Goal: Task Accomplishment & Management: Use online tool/utility

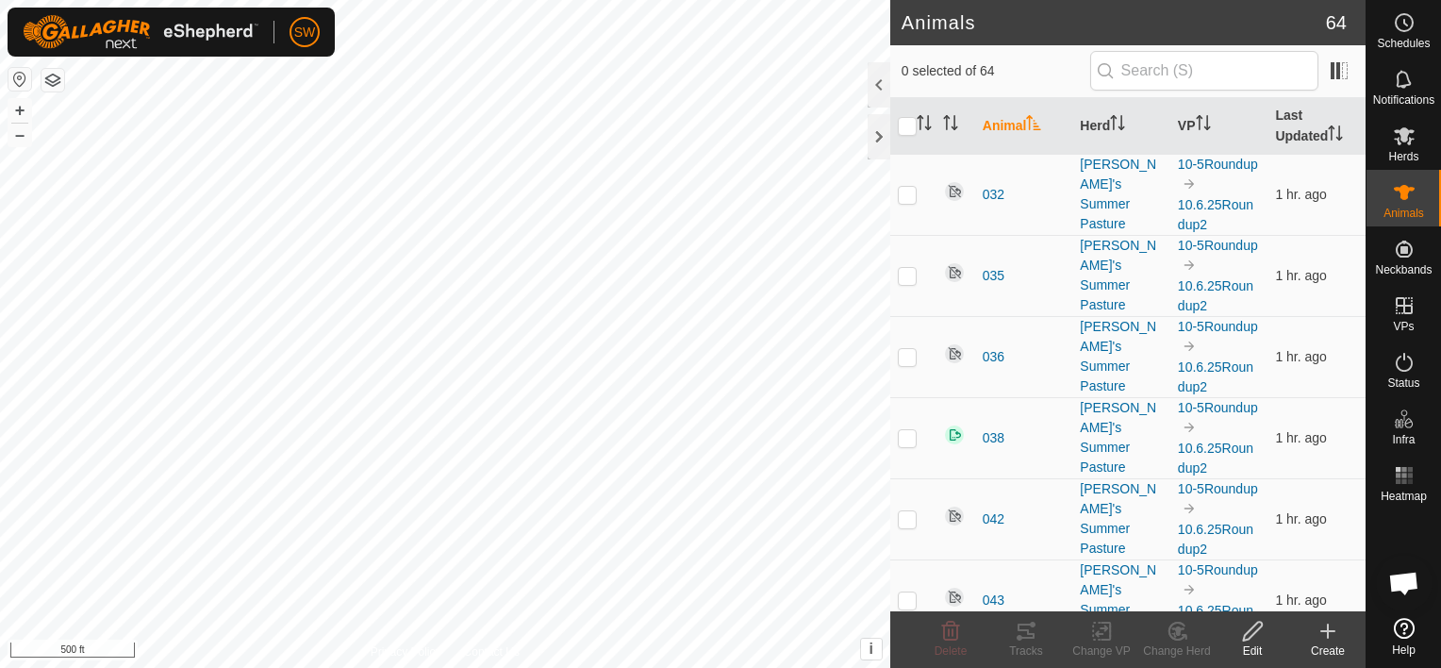
scroll to position [12066, 0]
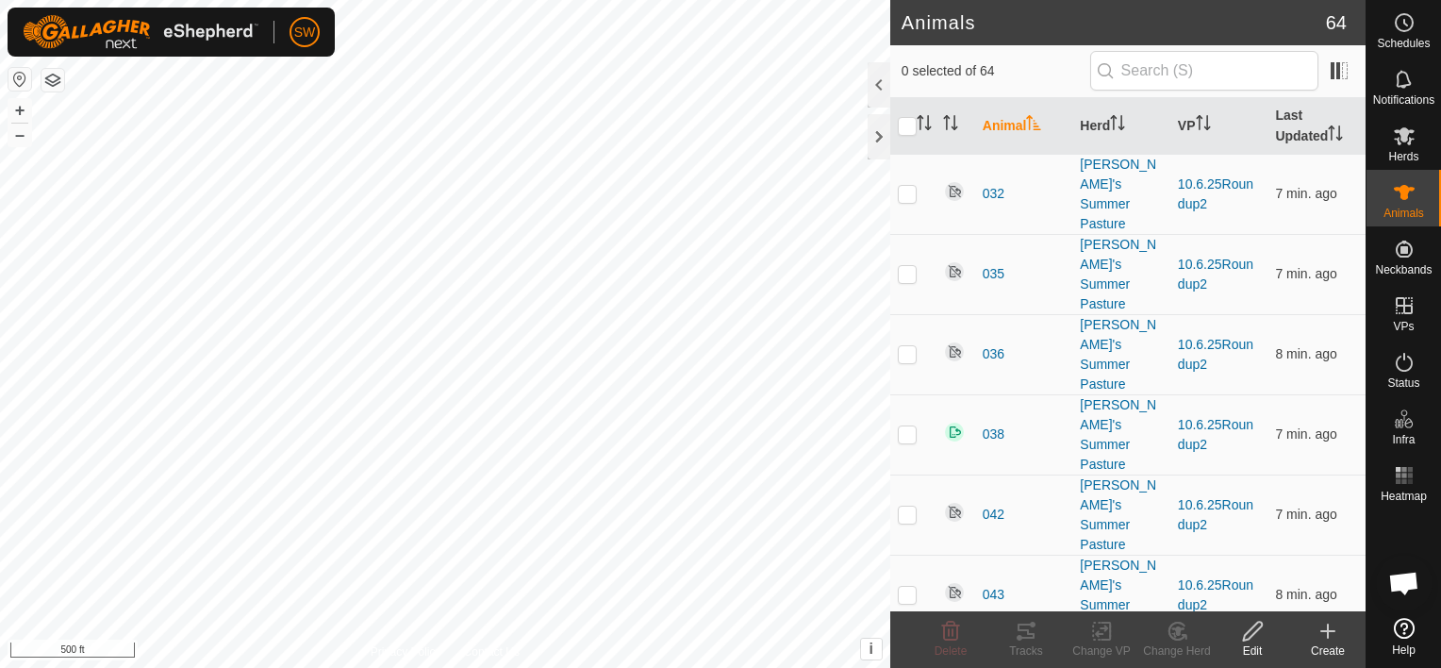
scroll to position [12066, 0]
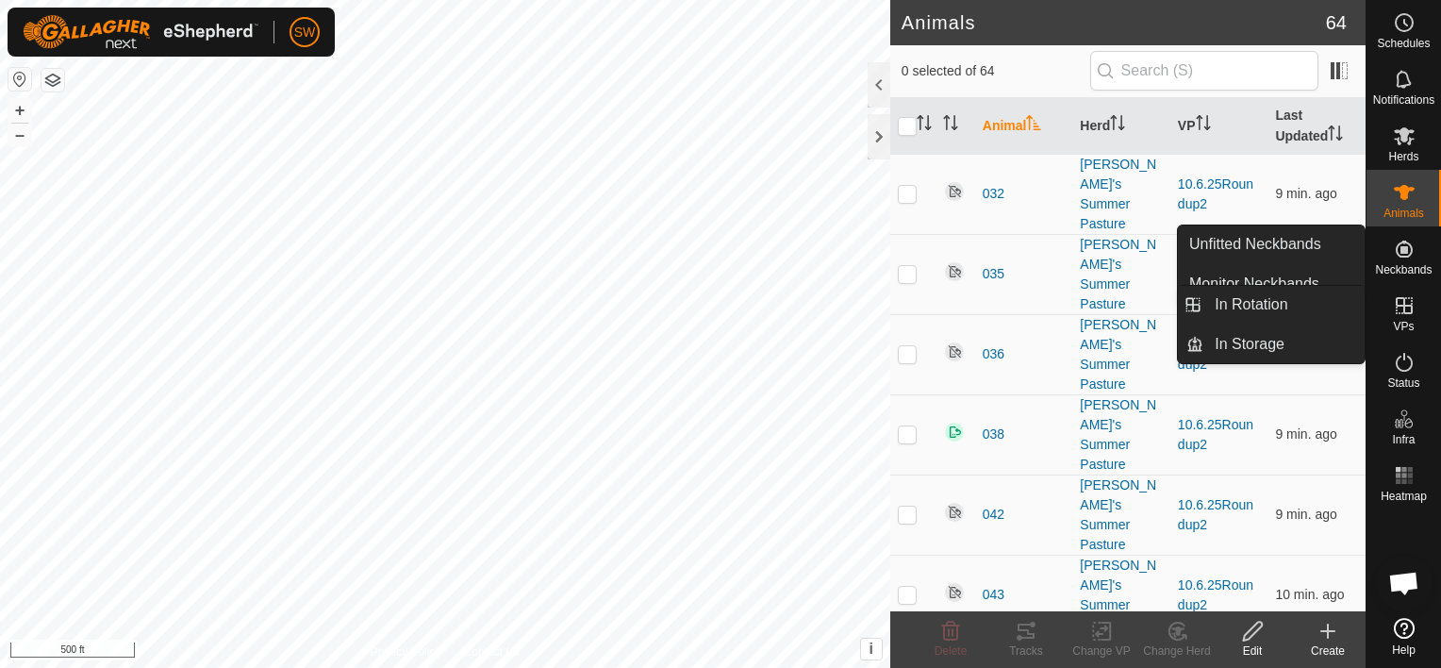
click at [1405, 309] on icon at bounding box center [1404, 305] width 23 height 23
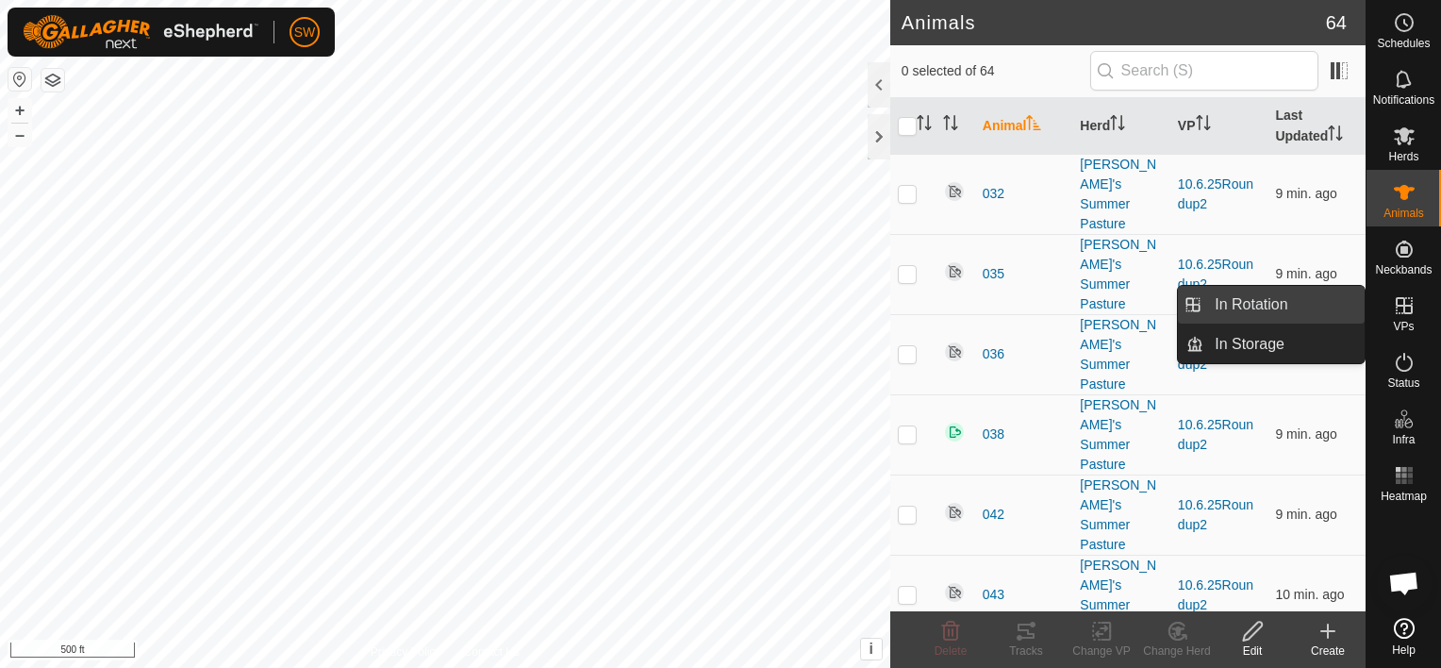
click at [1286, 315] on link "In Rotation" at bounding box center [1283, 305] width 161 height 38
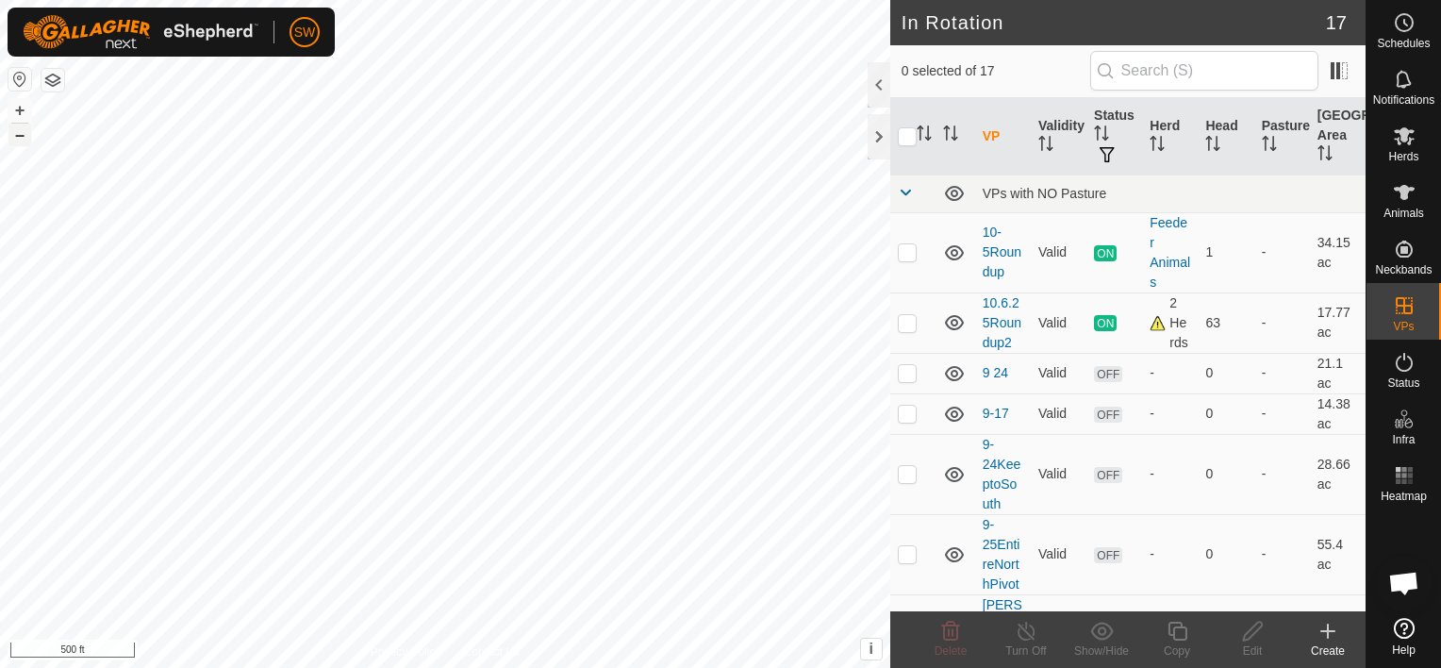
click at [23, 136] on button "–" at bounding box center [19, 135] width 23 height 23
click at [24, 74] on button "button" at bounding box center [19, 79] width 23 height 23
click at [19, 131] on button "–" at bounding box center [19, 135] width 23 height 23
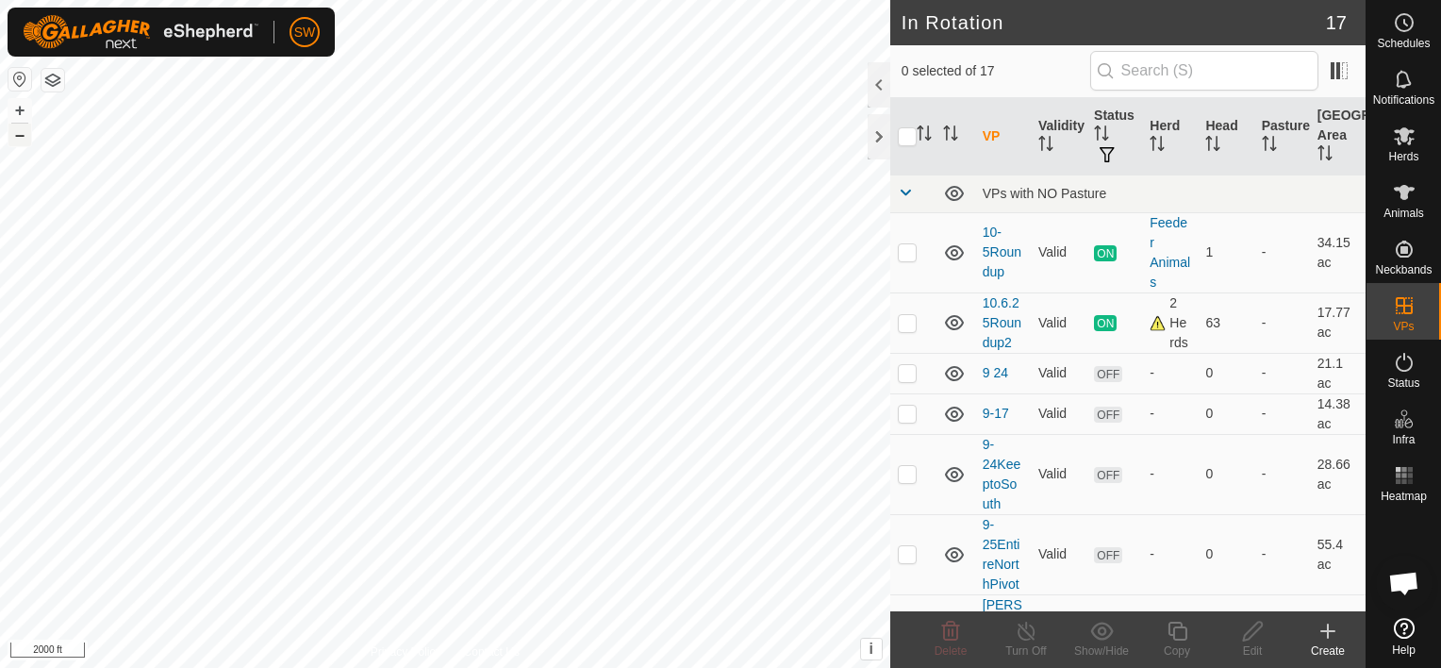
click at [19, 131] on button "–" at bounding box center [19, 135] width 23 height 23
click at [23, 134] on button "–" at bounding box center [19, 135] width 23 height 23
click at [21, 136] on button "–" at bounding box center [19, 135] width 23 height 23
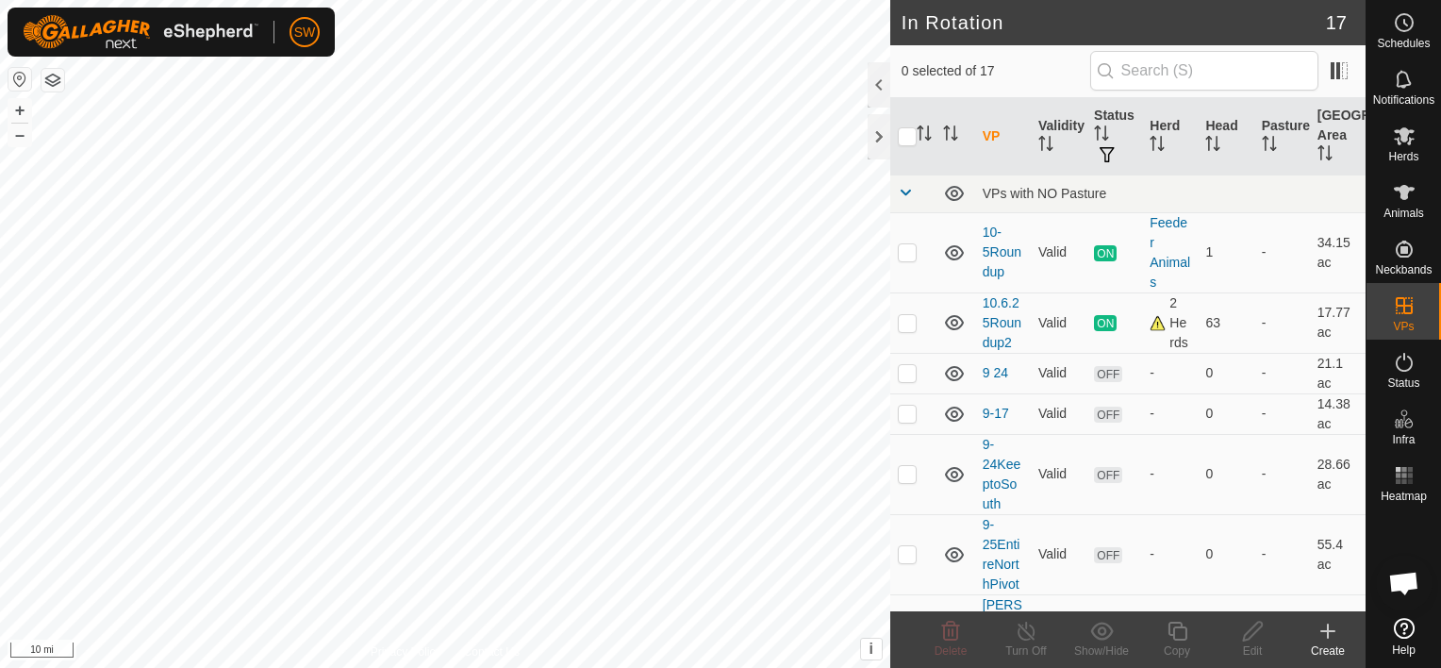
click at [849, 667] on html "SW Schedules Notifications Herds Animals Neckbands VPs Status Infra Heatmap Hel…" at bounding box center [720, 334] width 1441 height 668
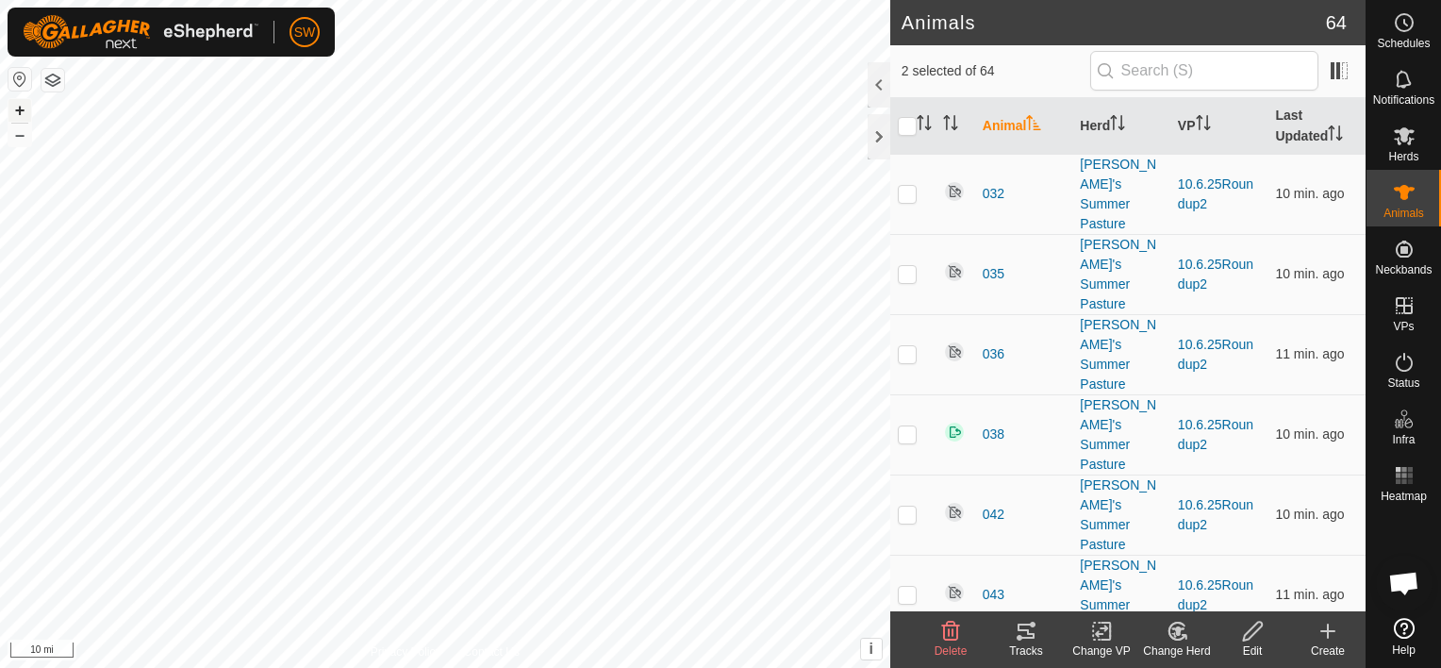
click at [14, 110] on button "+" at bounding box center [19, 110] width 23 height 23
click at [17, 114] on button "+" at bounding box center [19, 110] width 23 height 23
click at [23, 113] on button "+" at bounding box center [19, 110] width 23 height 23
click at [15, 117] on button "+" at bounding box center [19, 110] width 23 height 23
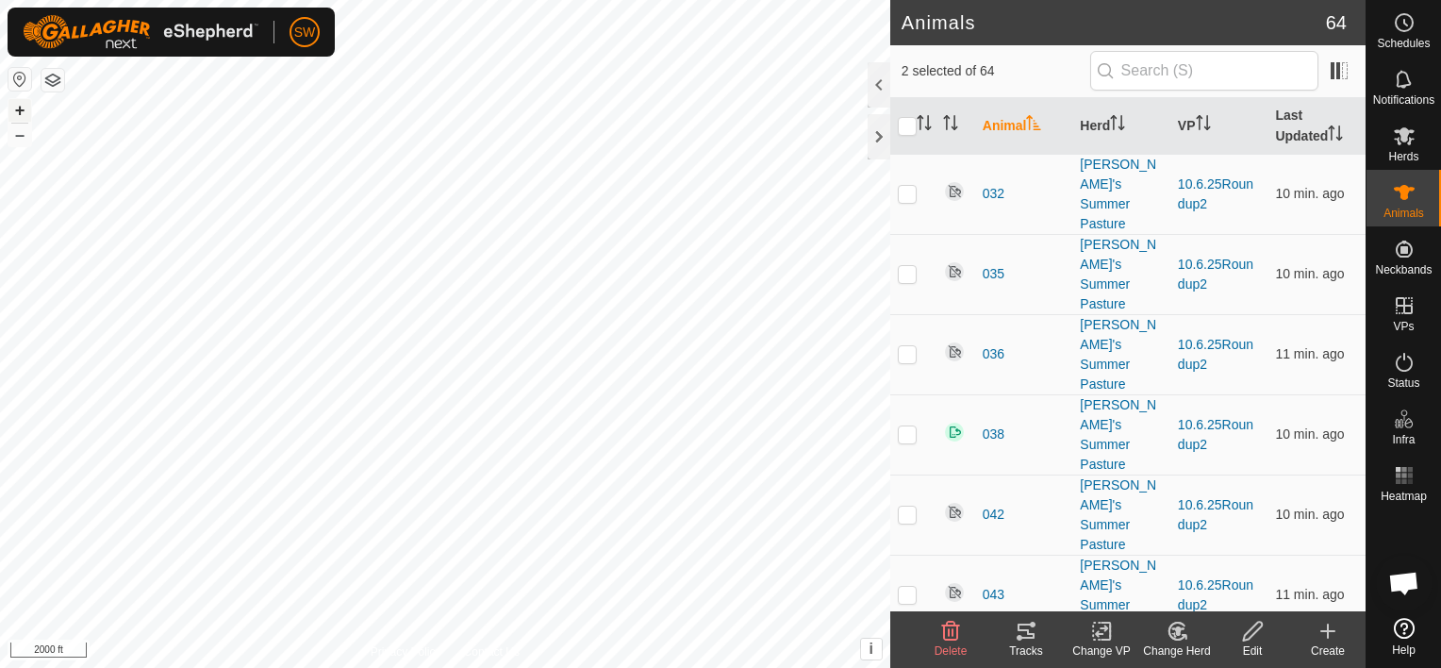
click at [19, 114] on button "+" at bounding box center [19, 110] width 23 height 23
click at [20, 111] on button "+" at bounding box center [19, 110] width 23 height 23
click at [23, 108] on button "+" at bounding box center [19, 110] width 23 height 23
click at [26, 112] on button "+" at bounding box center [19, 110] width 23 height 23
click at [15, 110] on button "+" at bounding box center [19, 110] width 23 height 23
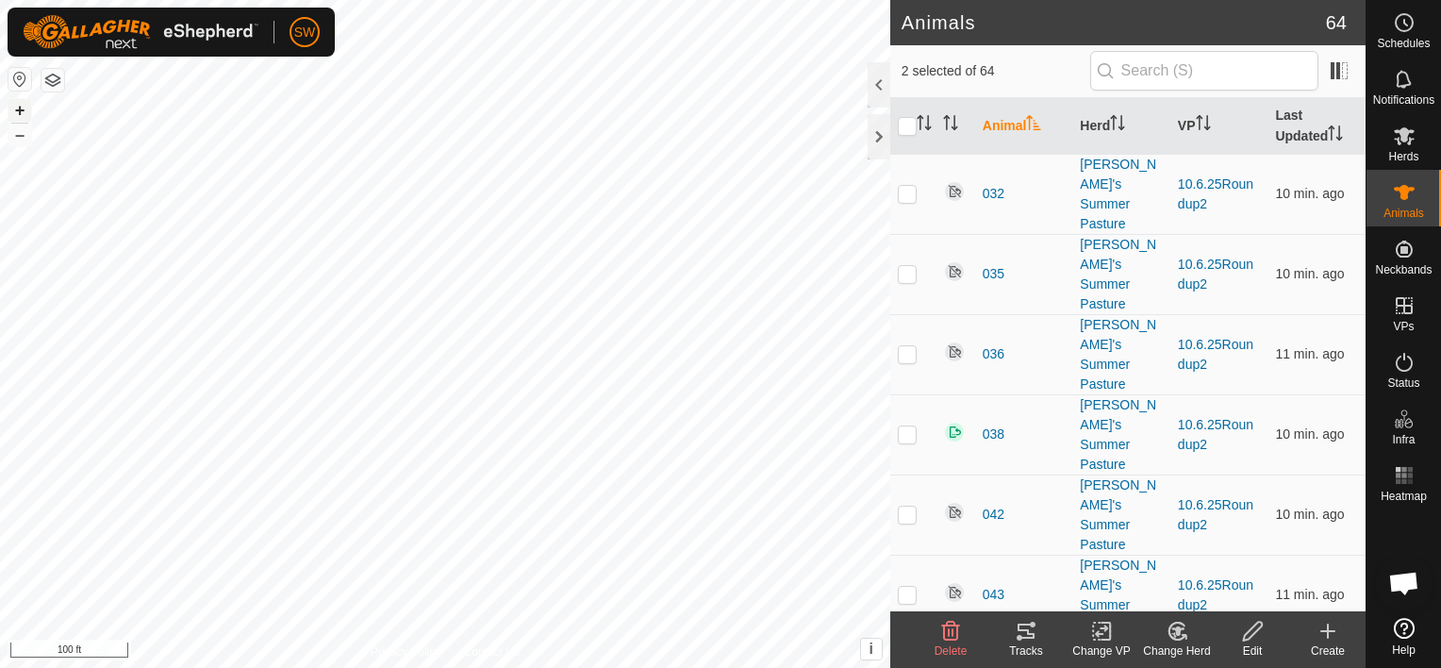
click at [15, 110] on button "+" at bounding box center [19, 110] width 23 height 23
click at [19, 128] on button "–" at bounding box center [19, 135] width 23 height 23
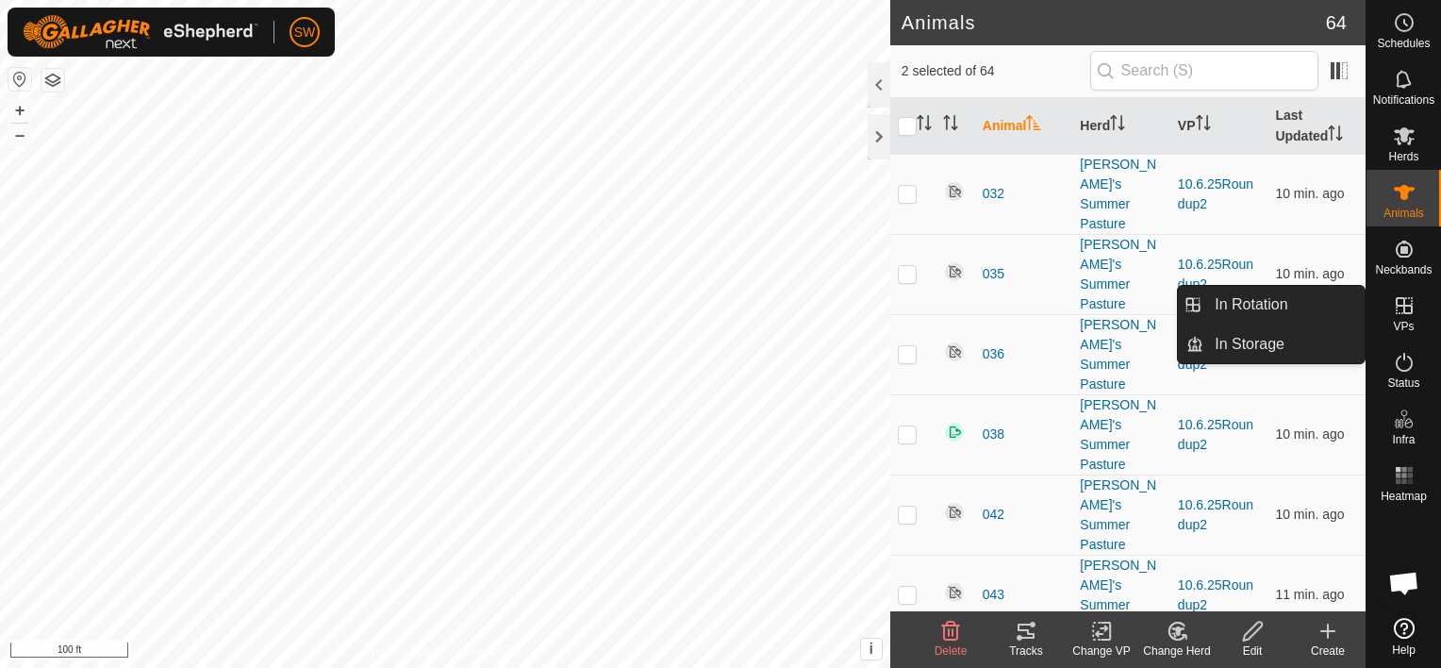
click at [1403, 321] on span "VPs" at bounding box center [1403, 326] width 21 height 11
click at [1259, 309] on link "In Rotation" at bounding box center [1283, 305] width 161 height 38
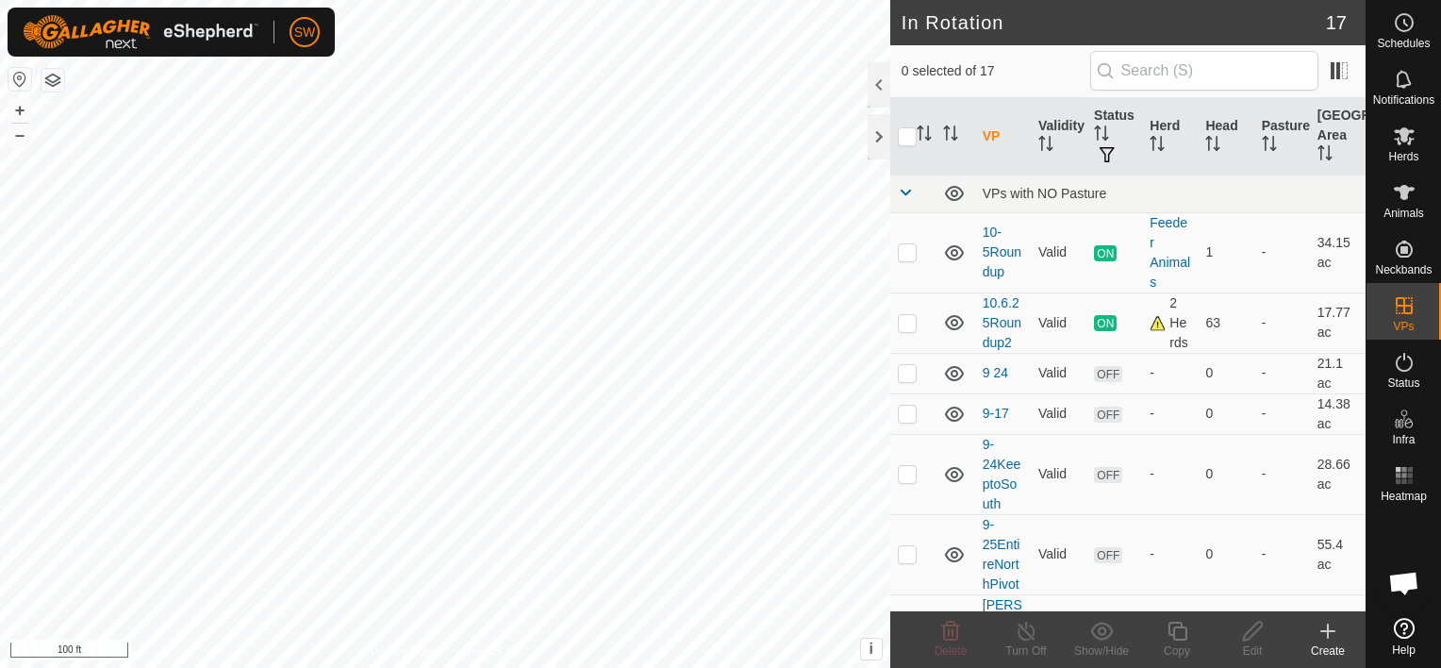
click at [1320, 638] on icon at bounding box center [1327, 630] width 23 height 23
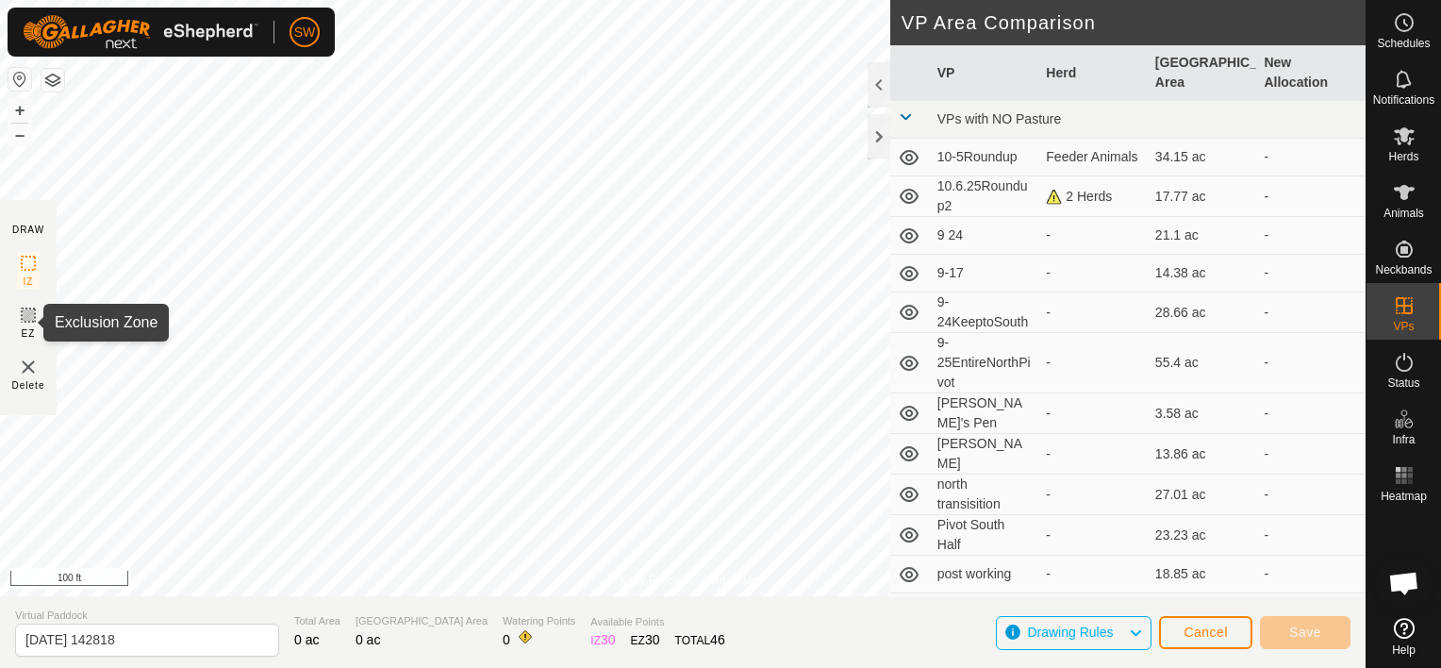
click at [1434, 532] on div at bounding box center [1403, 559] width 74 height 101
click at [1212, 635] on span "Cancel" at bounding box center [1205, 631] width 44 height 15
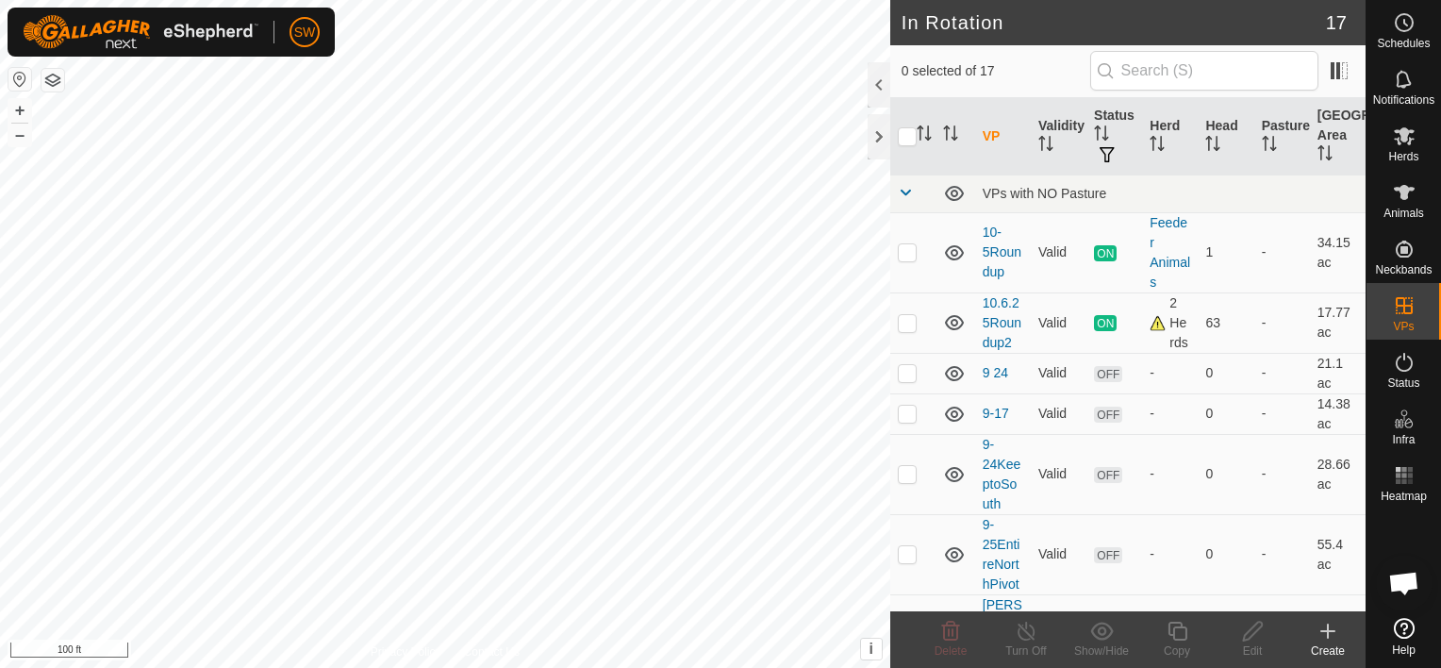
click at [1324, 634] on icon at bounding box center [1327, 630] width 23 height 23
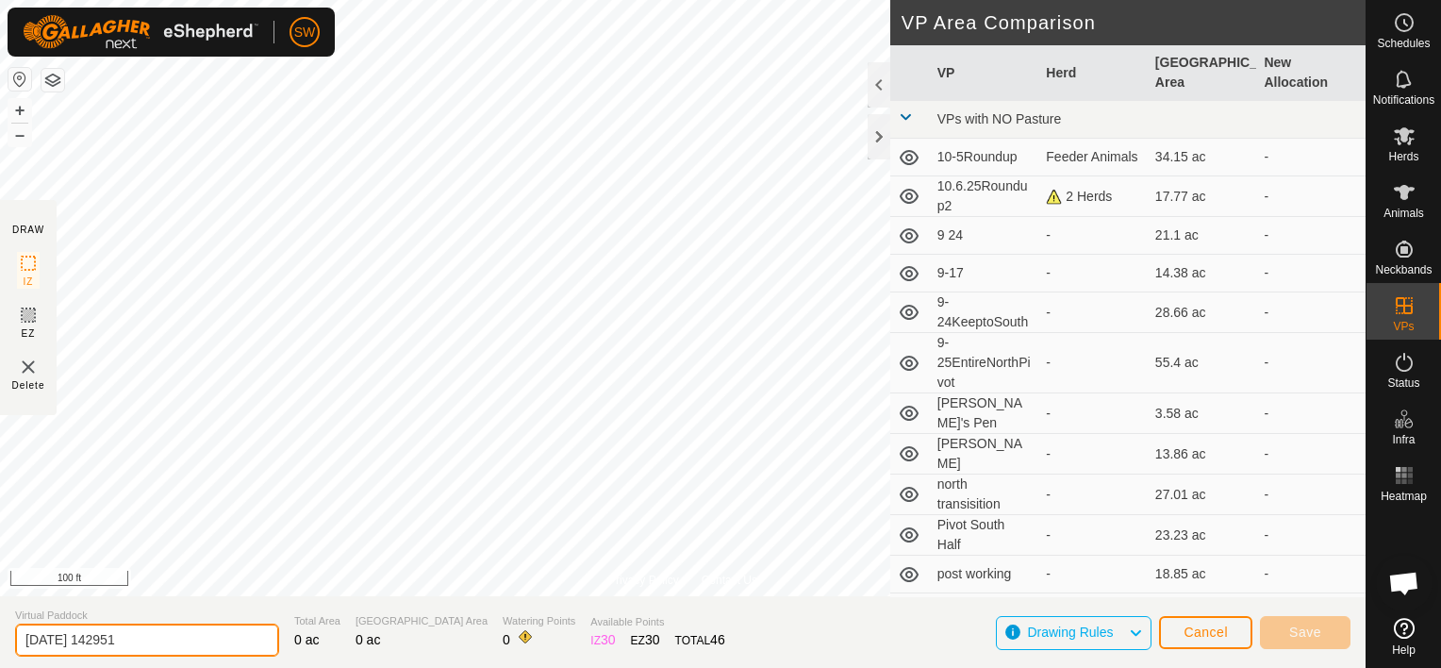
click at [175, 641] on input "2025-10-06 142951" at bounding box center [147, 639] width 264 height 33
type input "2"
type input "JakeBull'sBridgetPen"
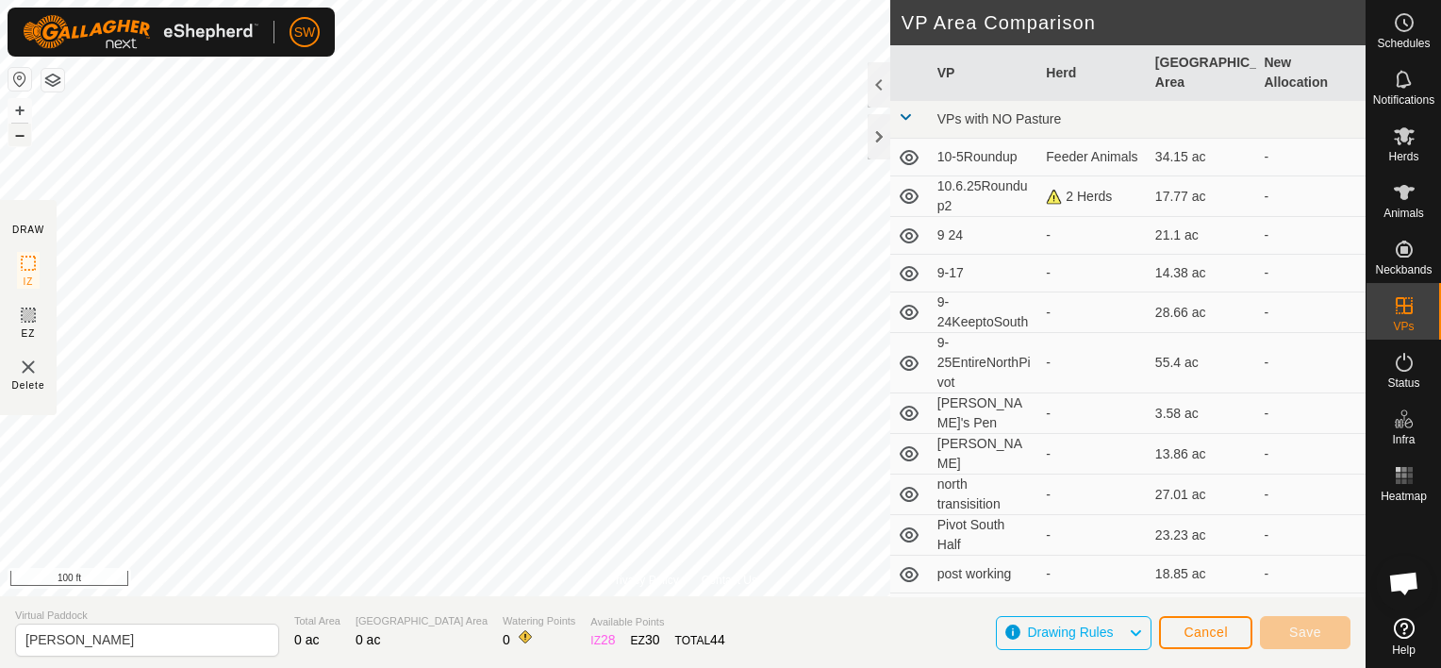
click at [15, 140] on button "–" at bounding box center [19, 135] width 23 height 23
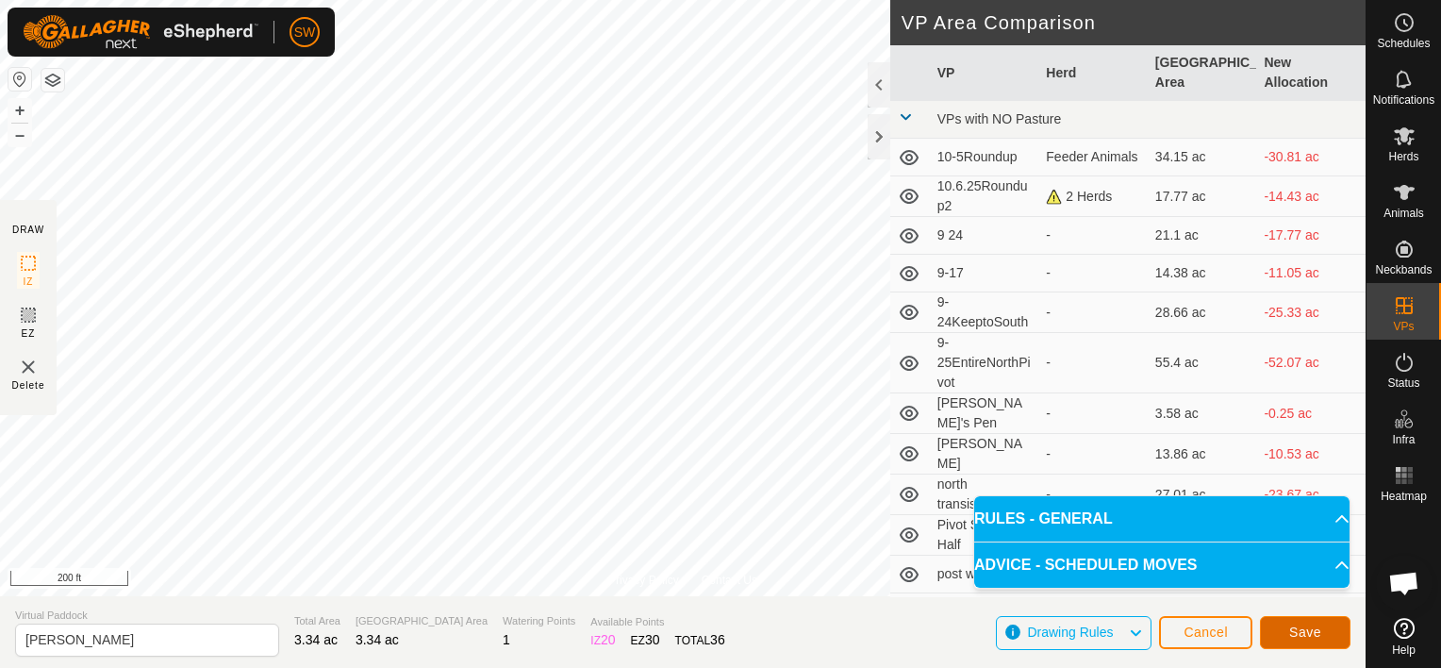
click at [1324, 624] on button "Save" at bounding box center [1305, 632] width 91 height 33
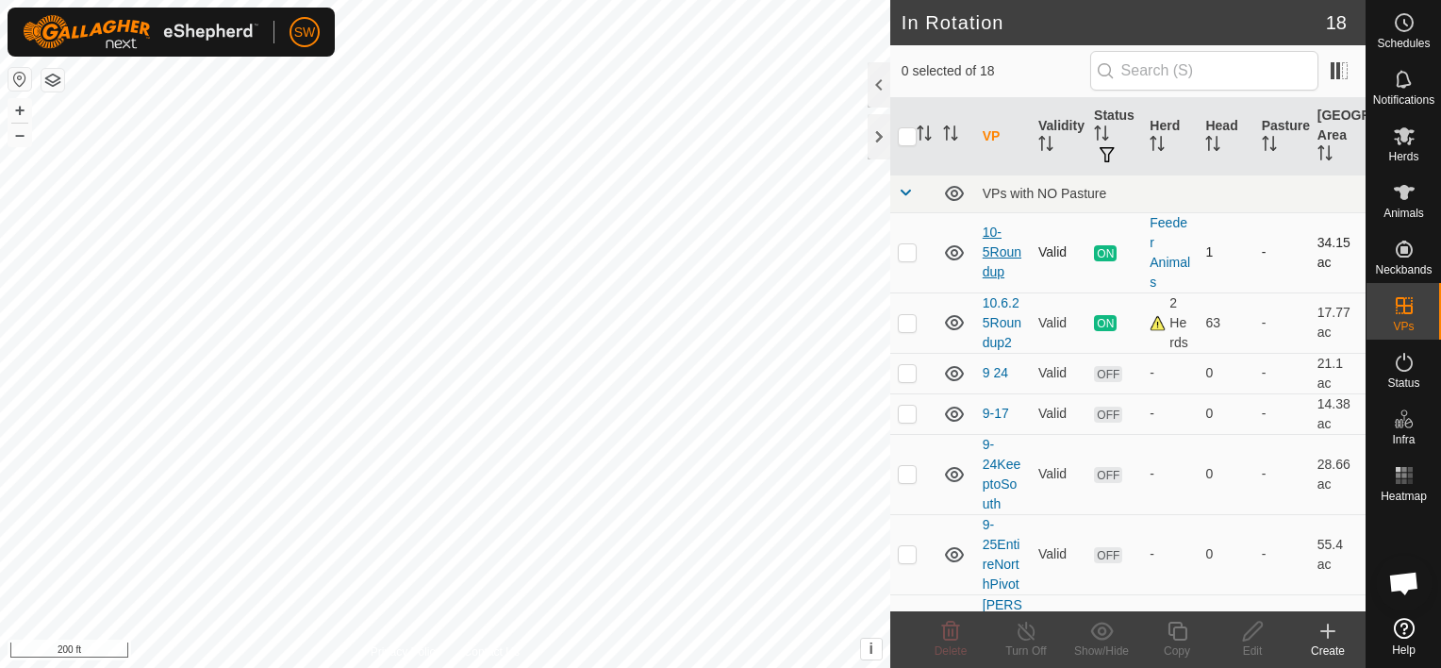
checkbox input "true"
checkbox input "false"
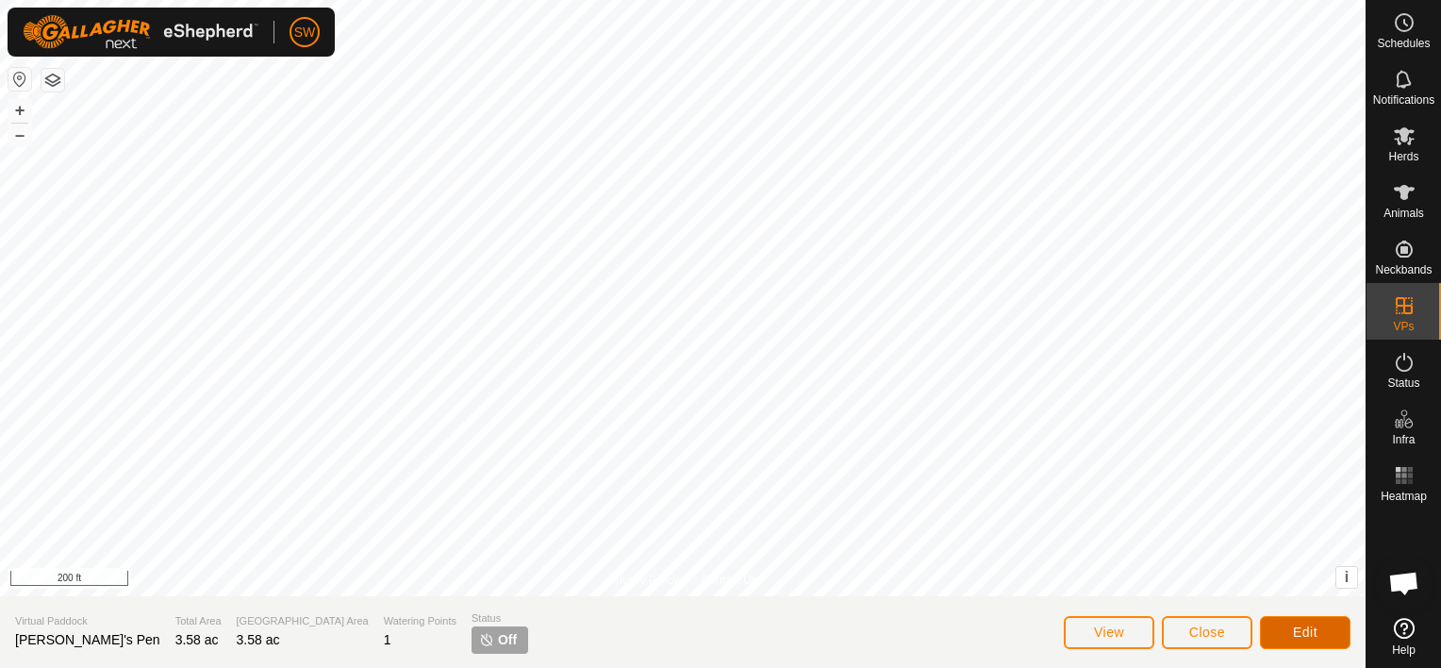
click at [1271, 633] on button "Edit" at bounding box center [1305, 632] width 91 height 33
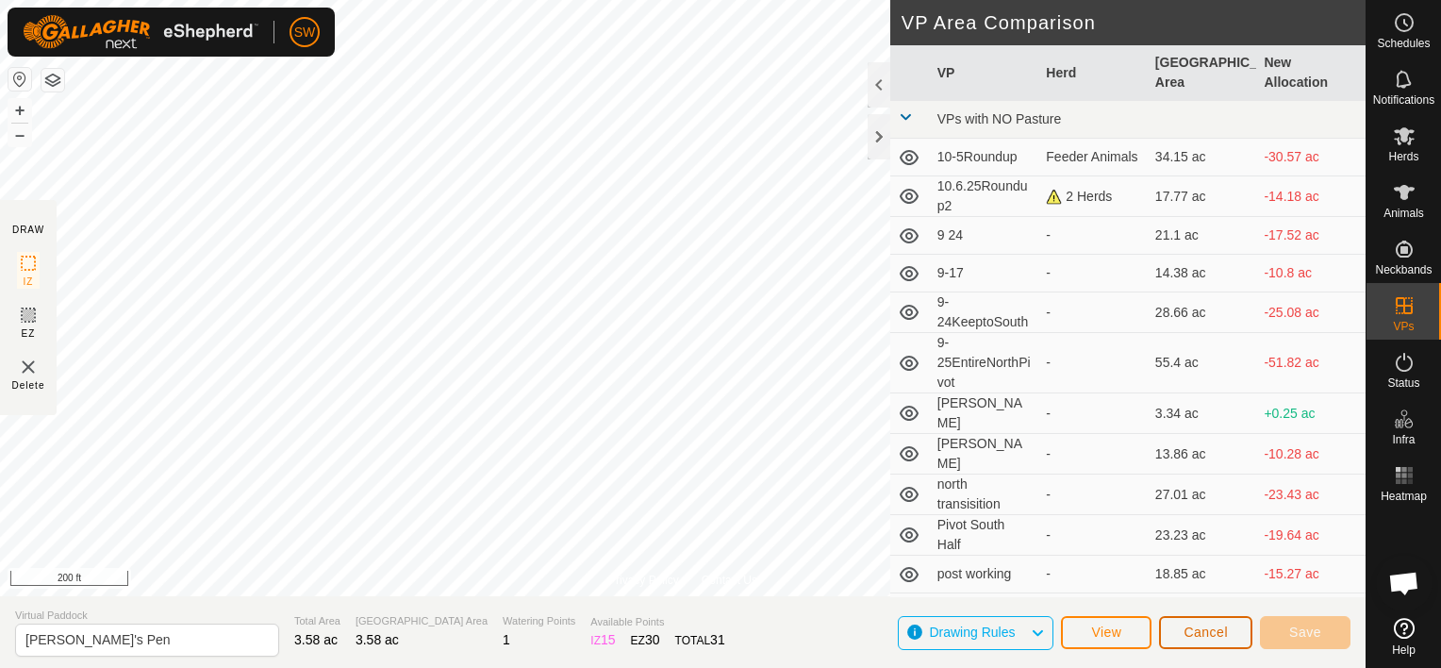
click at [1192, 641] on button "Cancel" at bounding box center [1205, 632] width 93 height 33
